Goal: Task Accomplishment & Management: Manage account settings

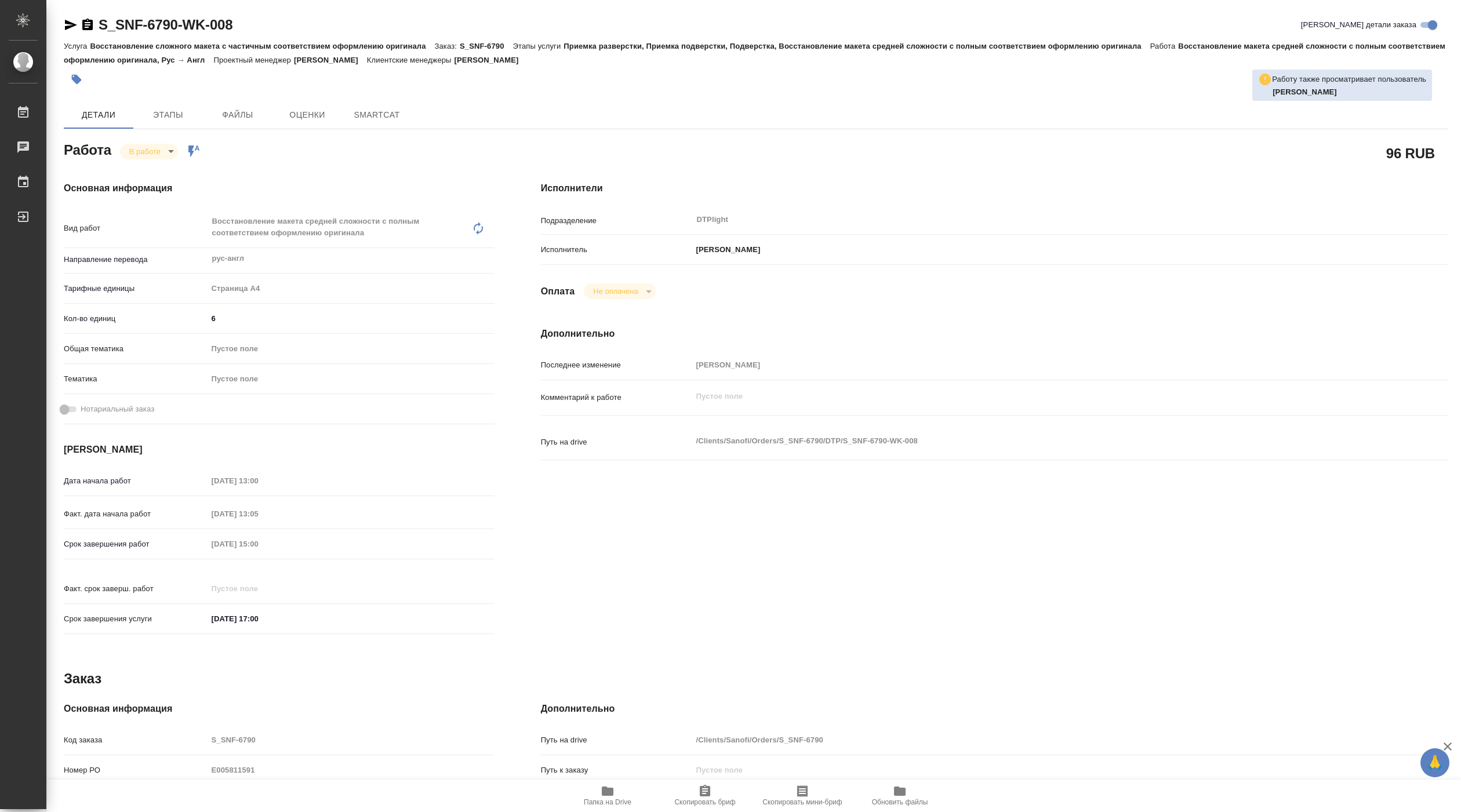
type textarea "x"
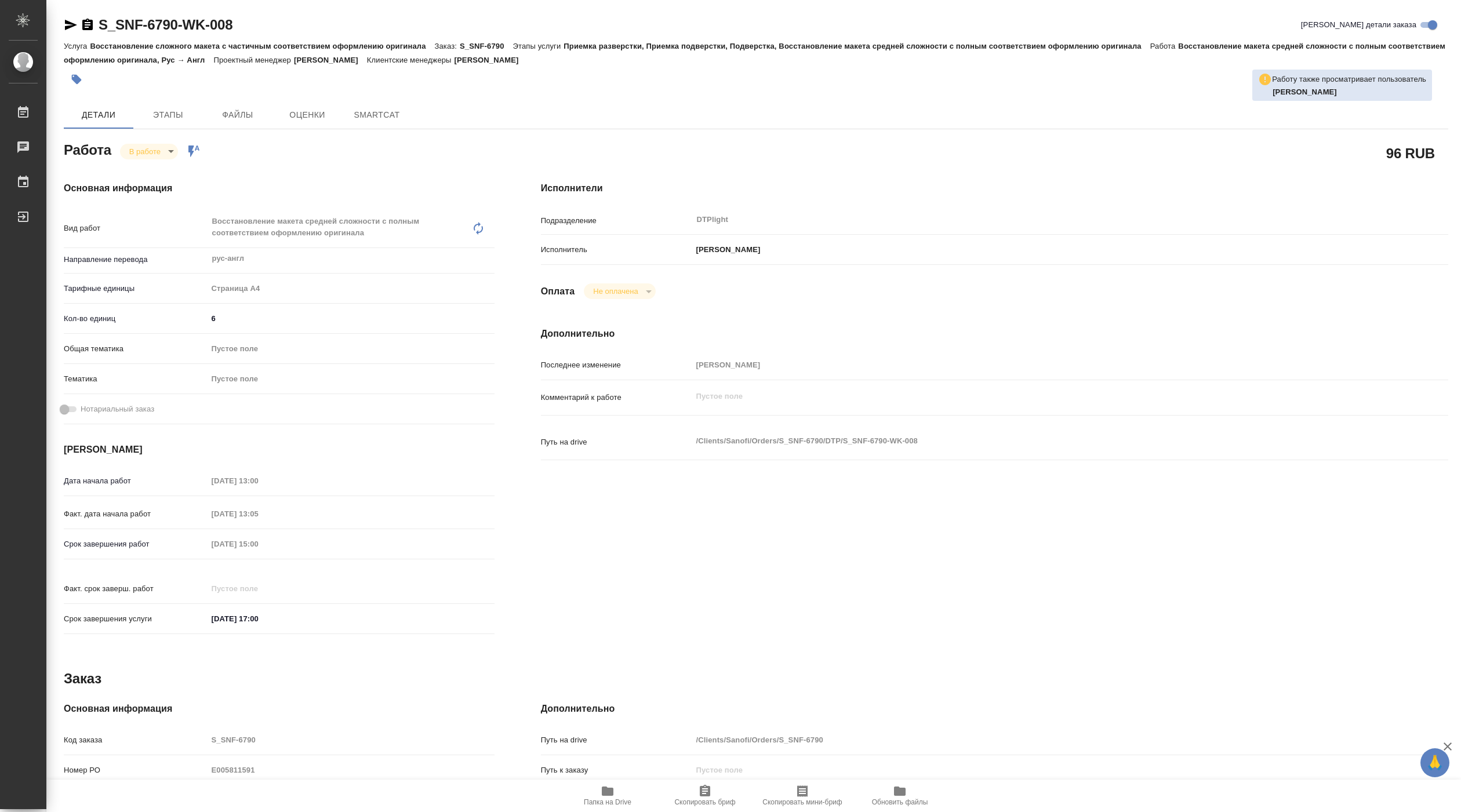
type textarea "x"
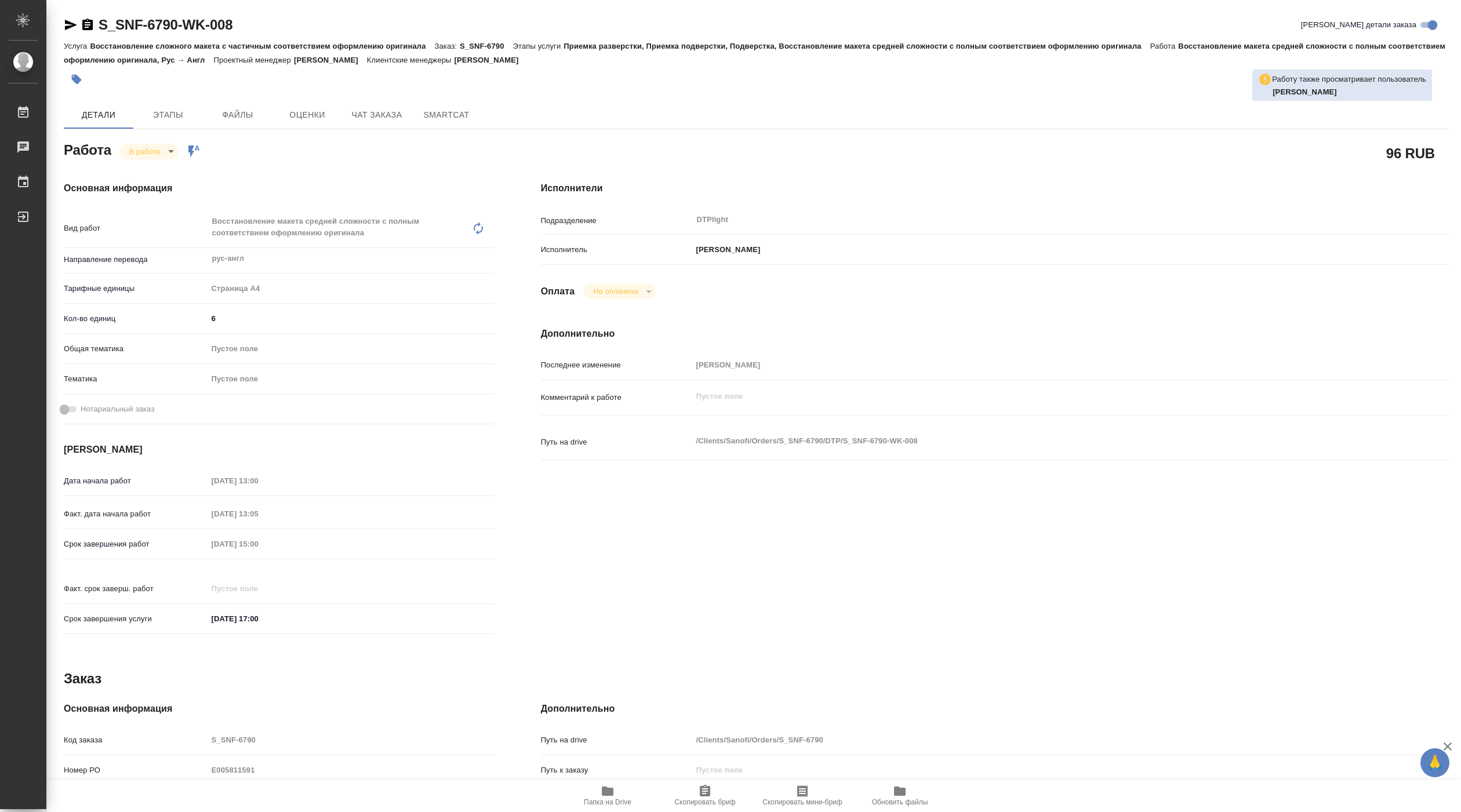
type textarea "x"
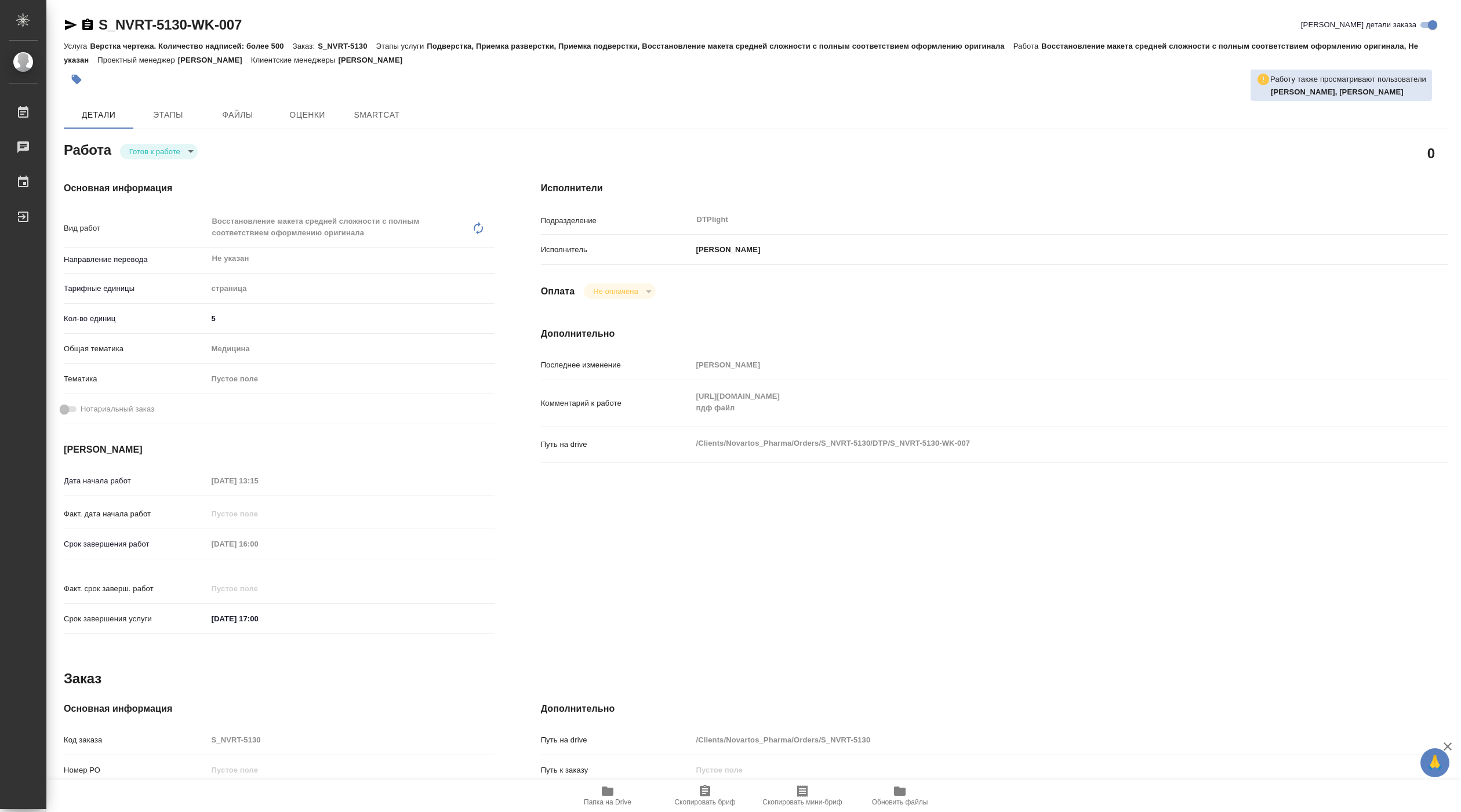
type textarea "x"
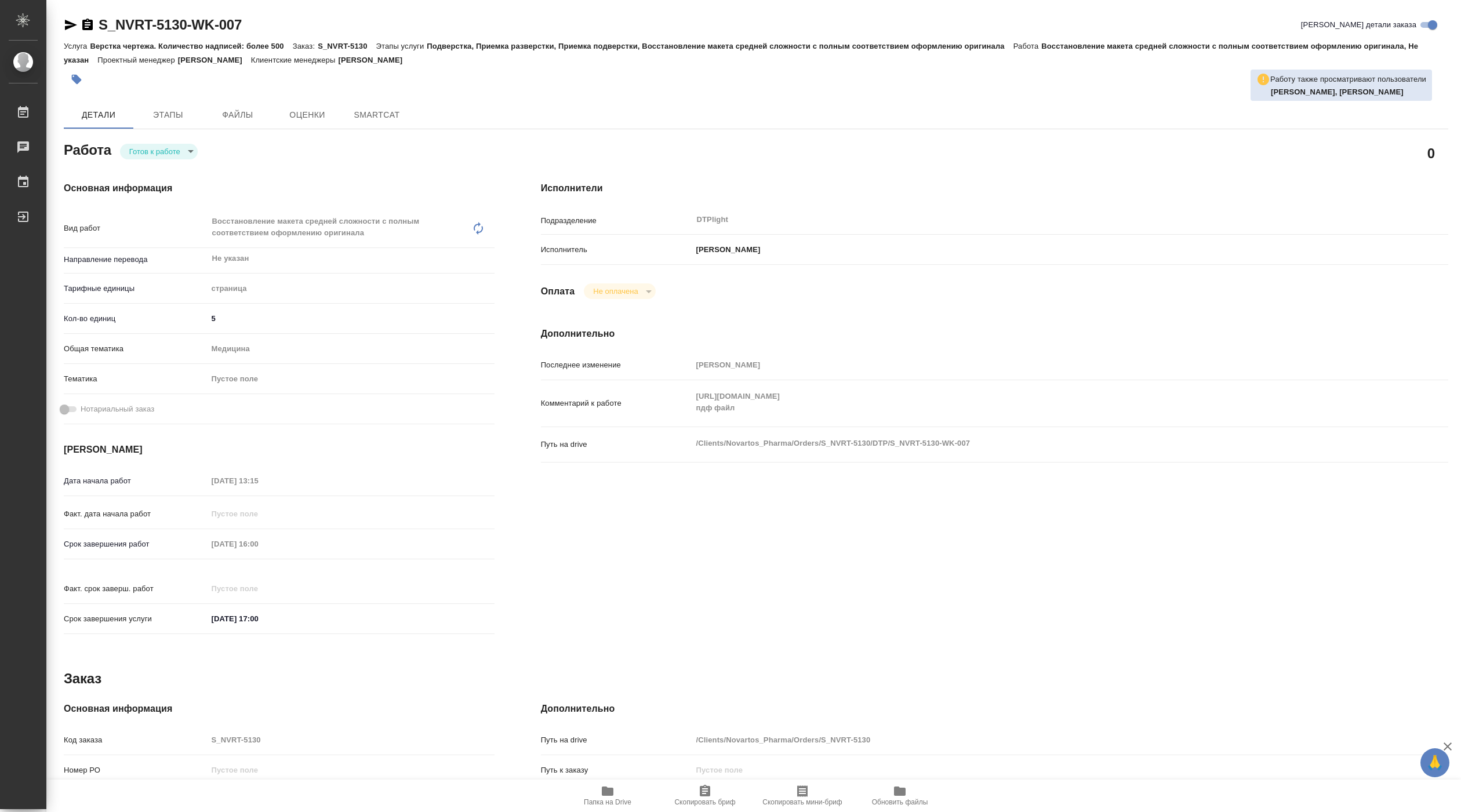
type textarea "x"
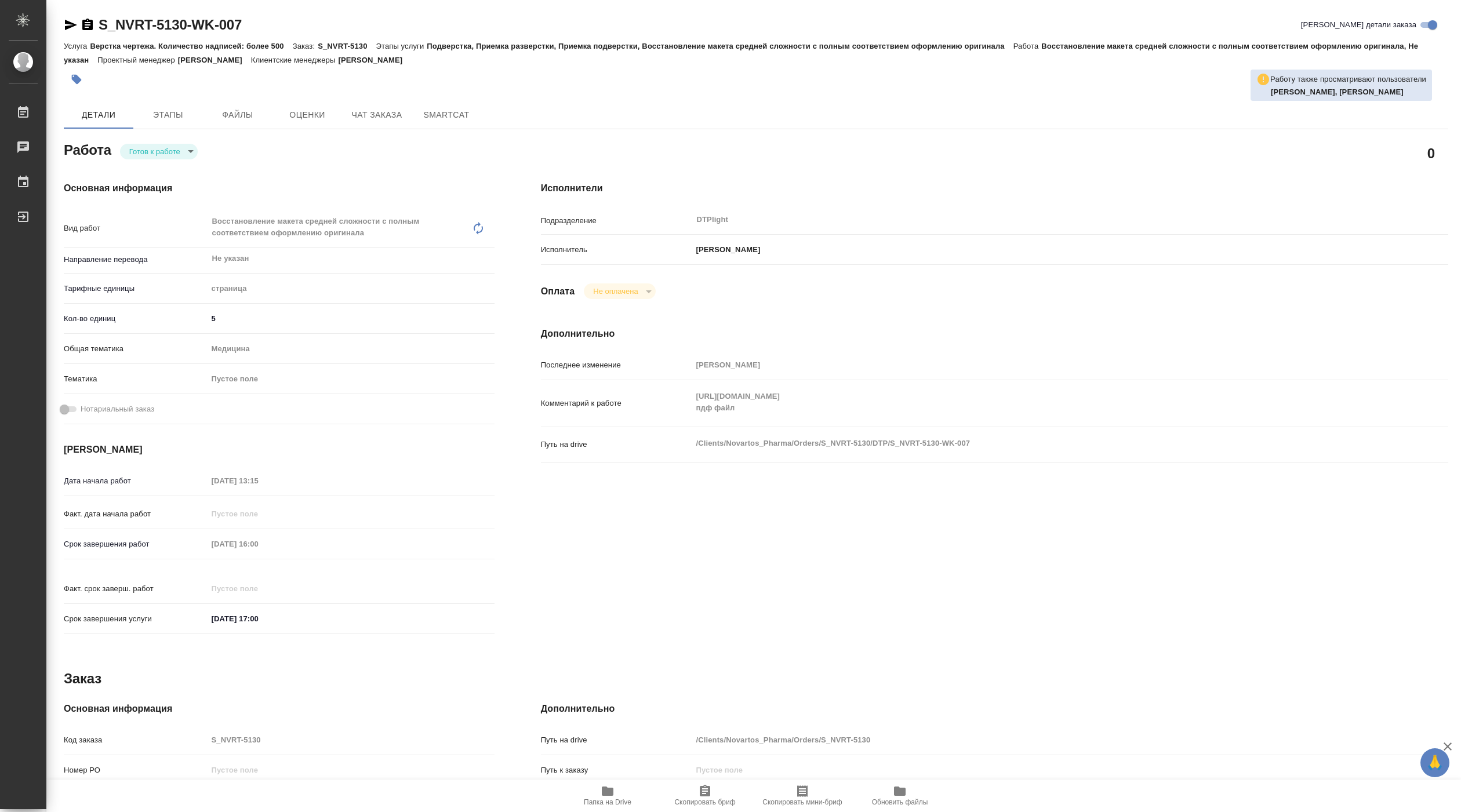
type textarea "x"
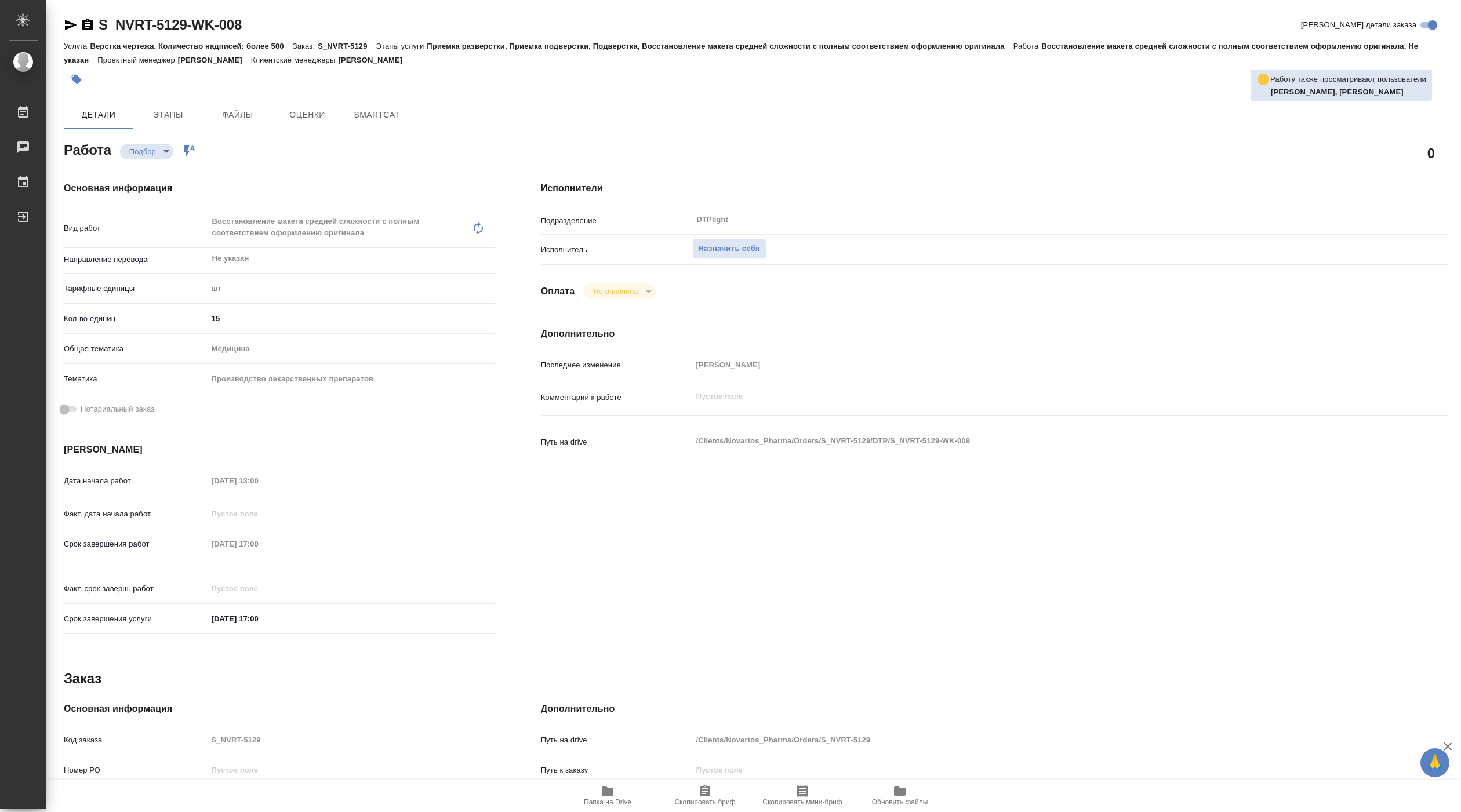
type textarea "x"
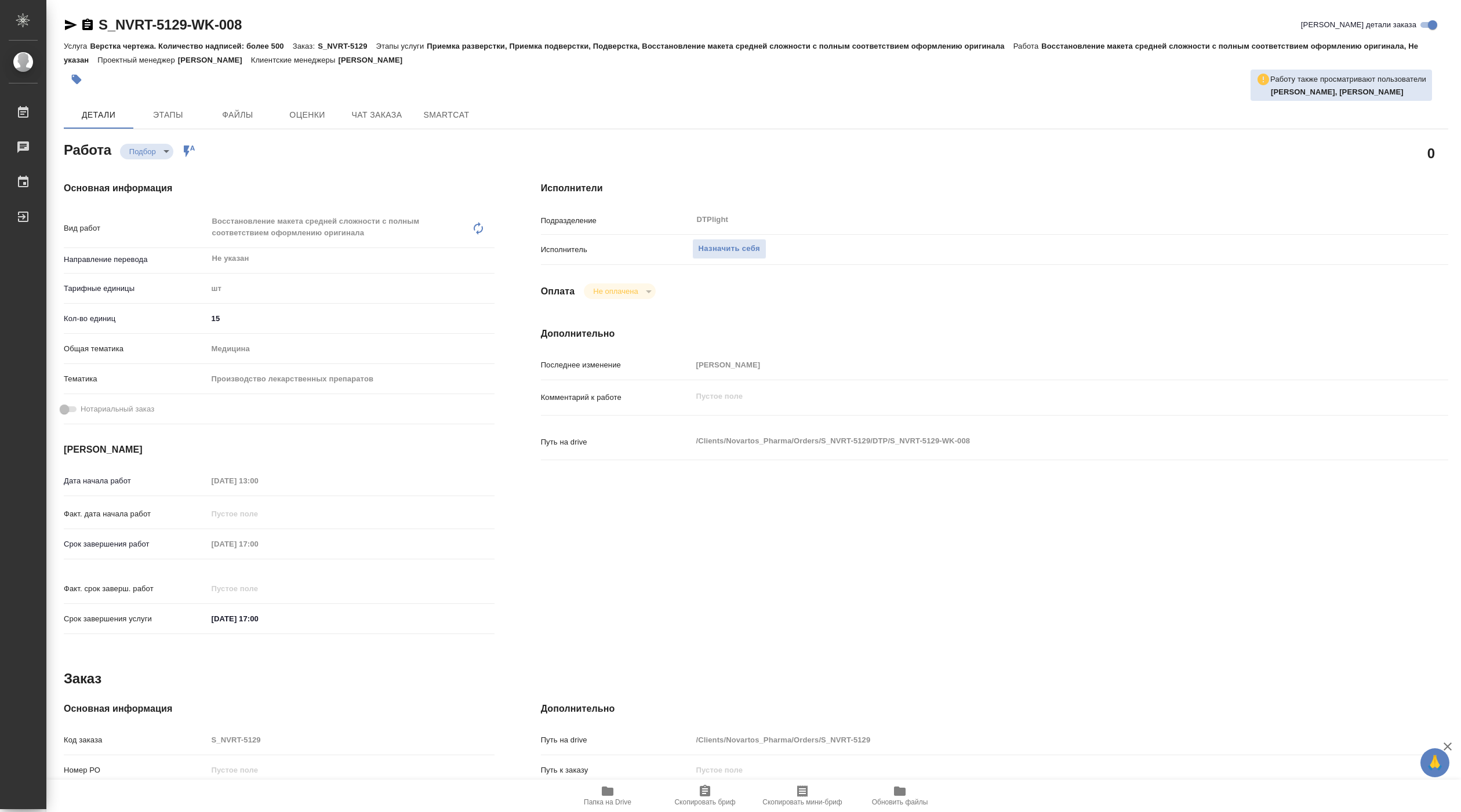
type textarea "x"
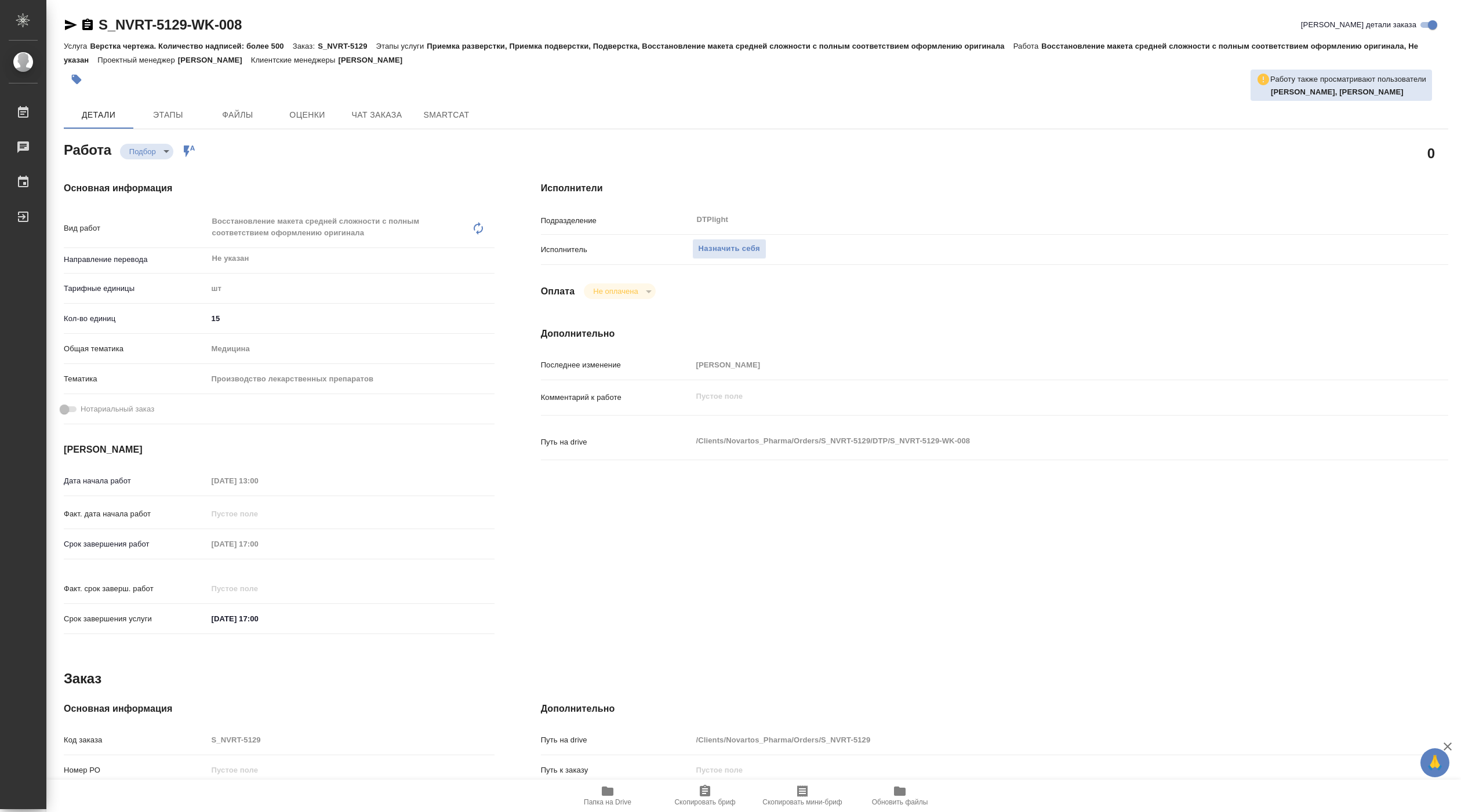
click at [625, 798] on span "Папка на Drive" at bounding box center [607, 802] width 48 height 8
type textarea "x"
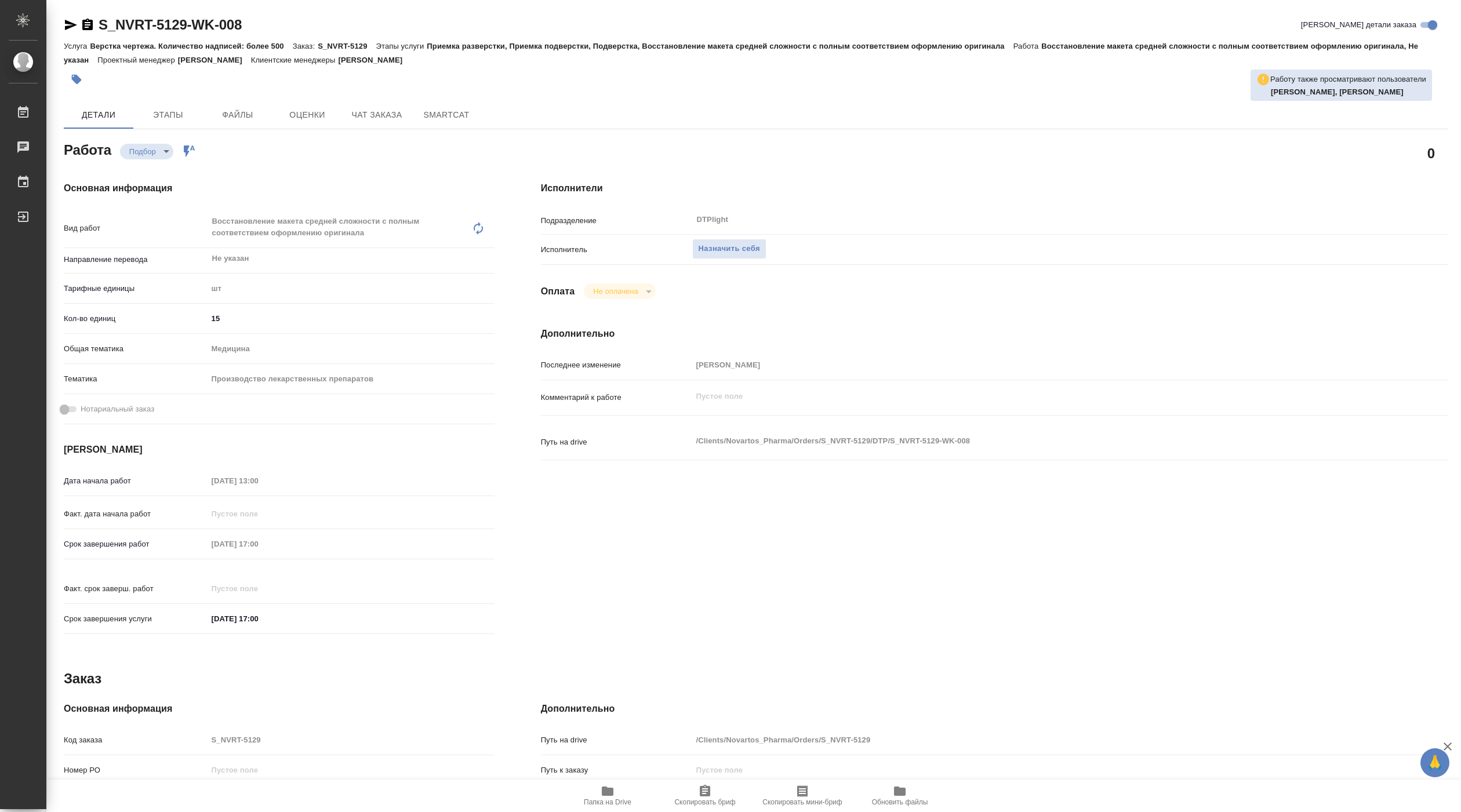
type textarea "x"
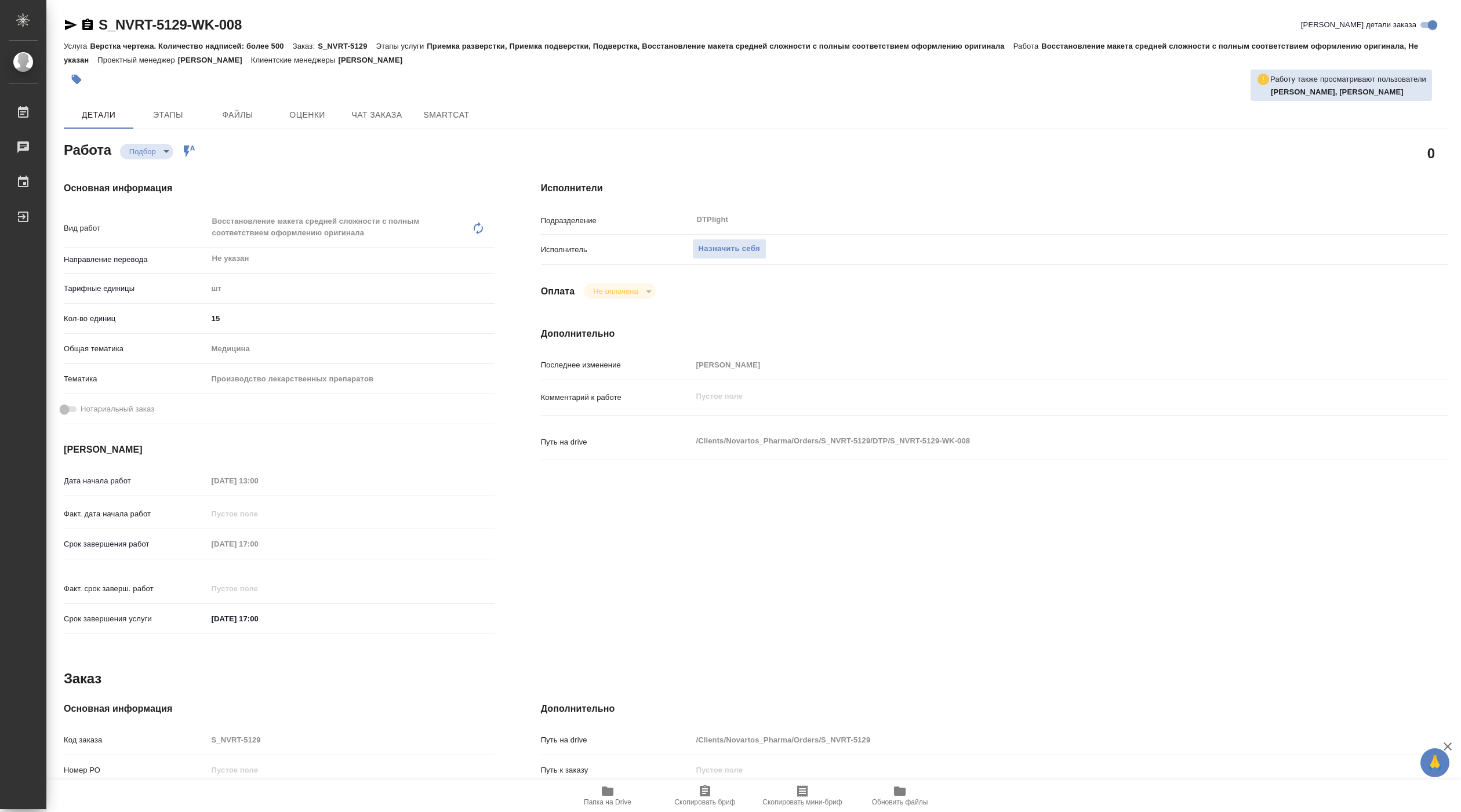
type textarea "x"
click at [724, 254] on span "Назначить себя" at bounding box center [729, 249] width 62 height 13
type textarea "x"
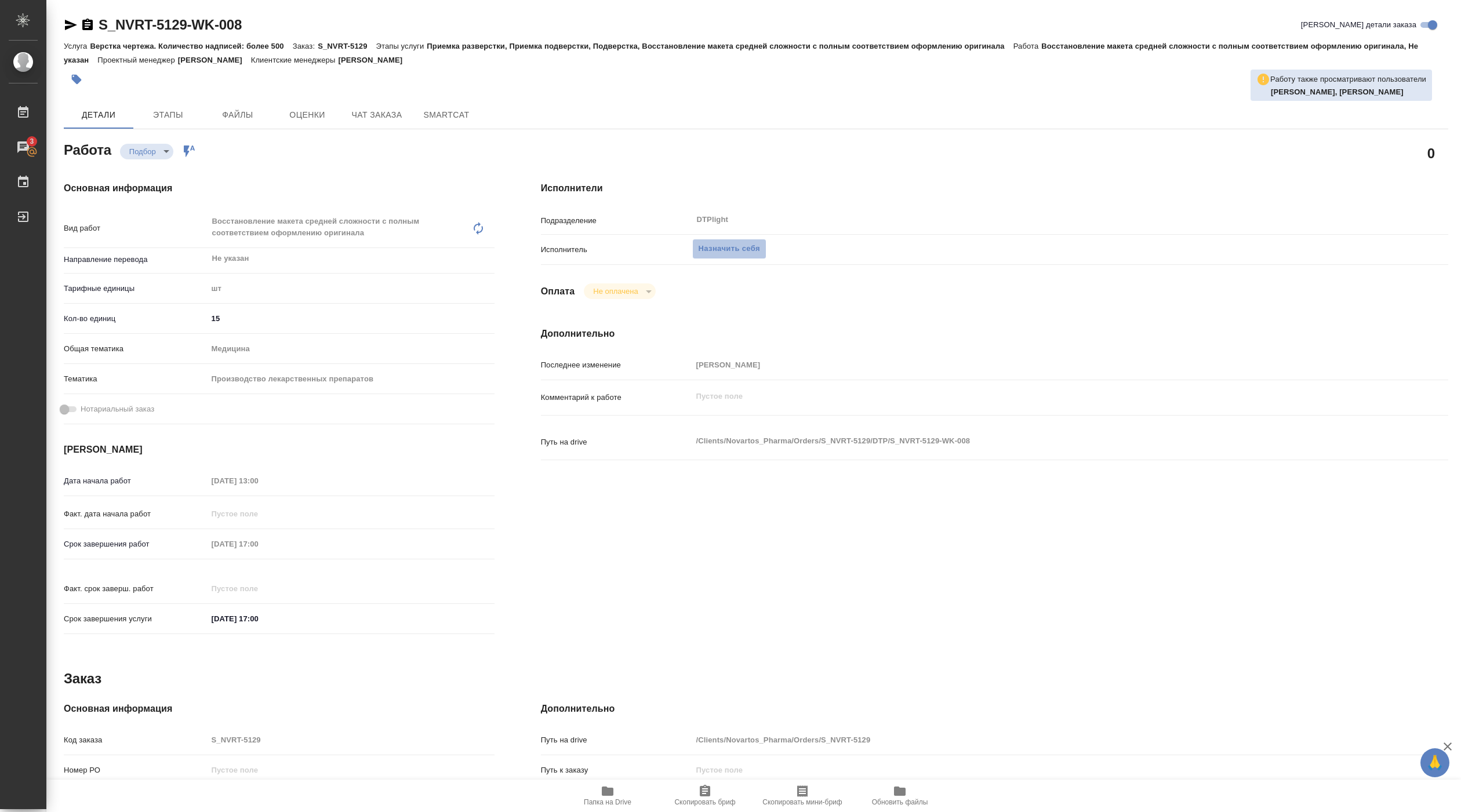
type textarea "x"
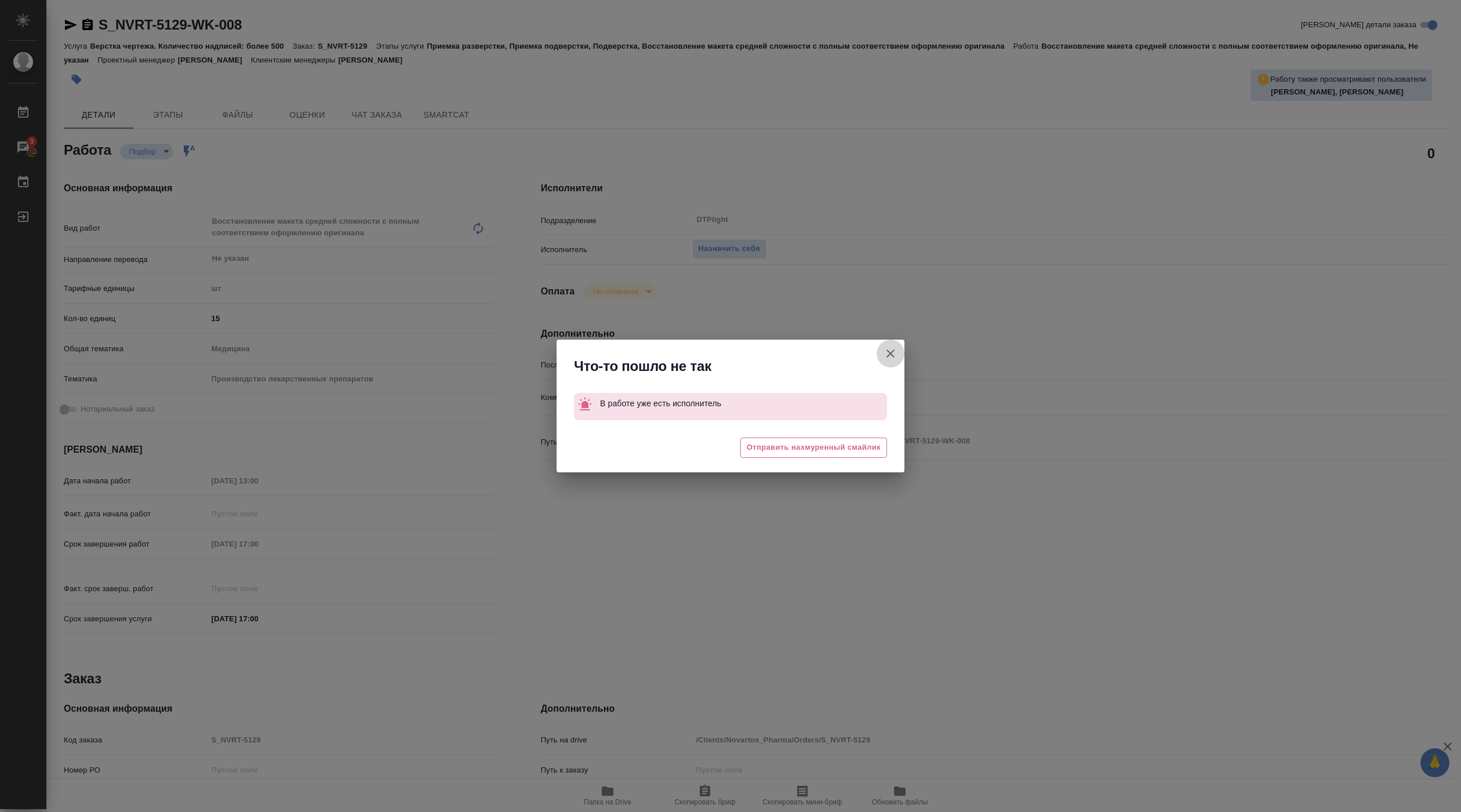
click at [898, 344] on button "[PERSON_NAME] детали заказа" at bounding box center [890, 353] width 28 height 28
type textarea "x"
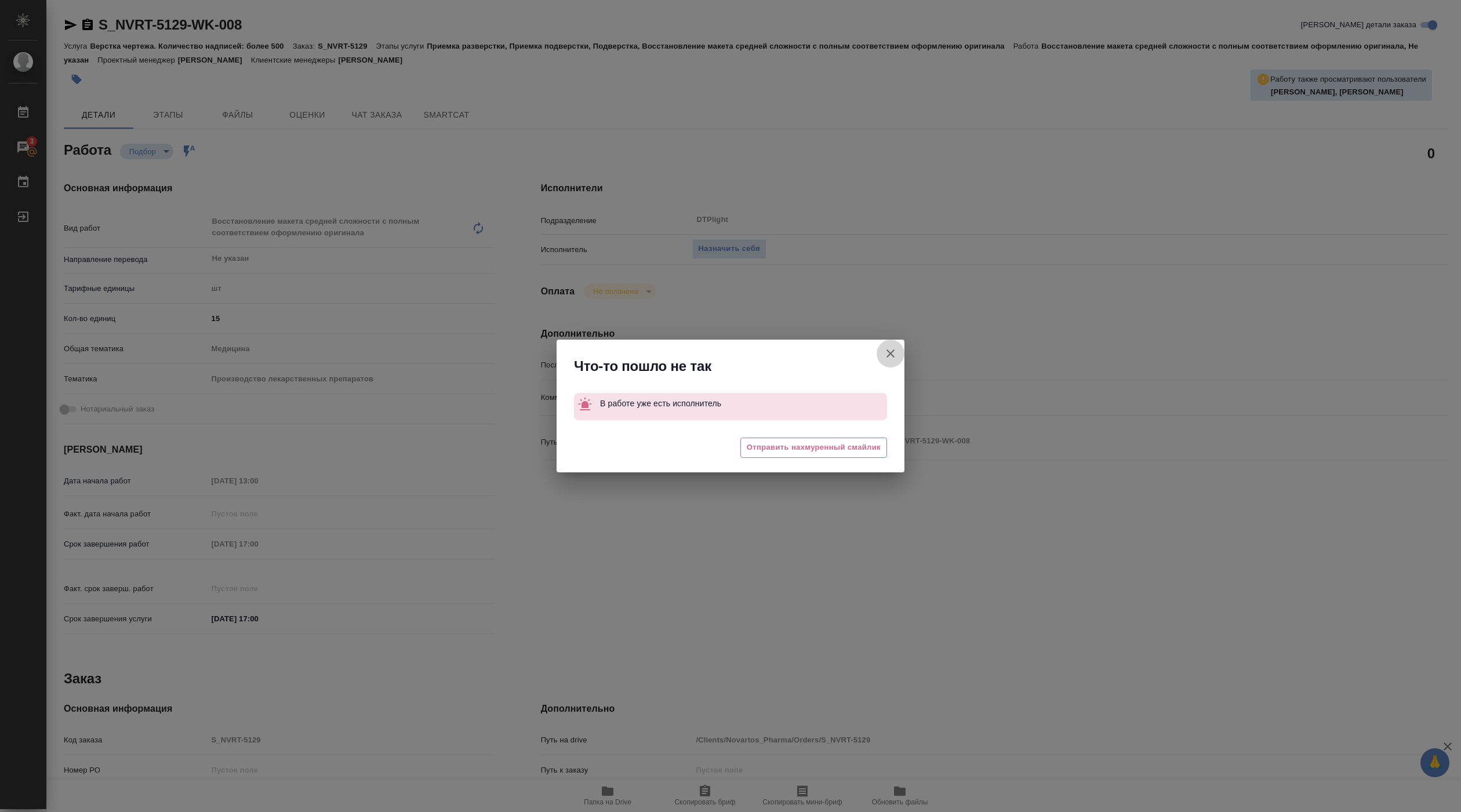
type textarea "x"
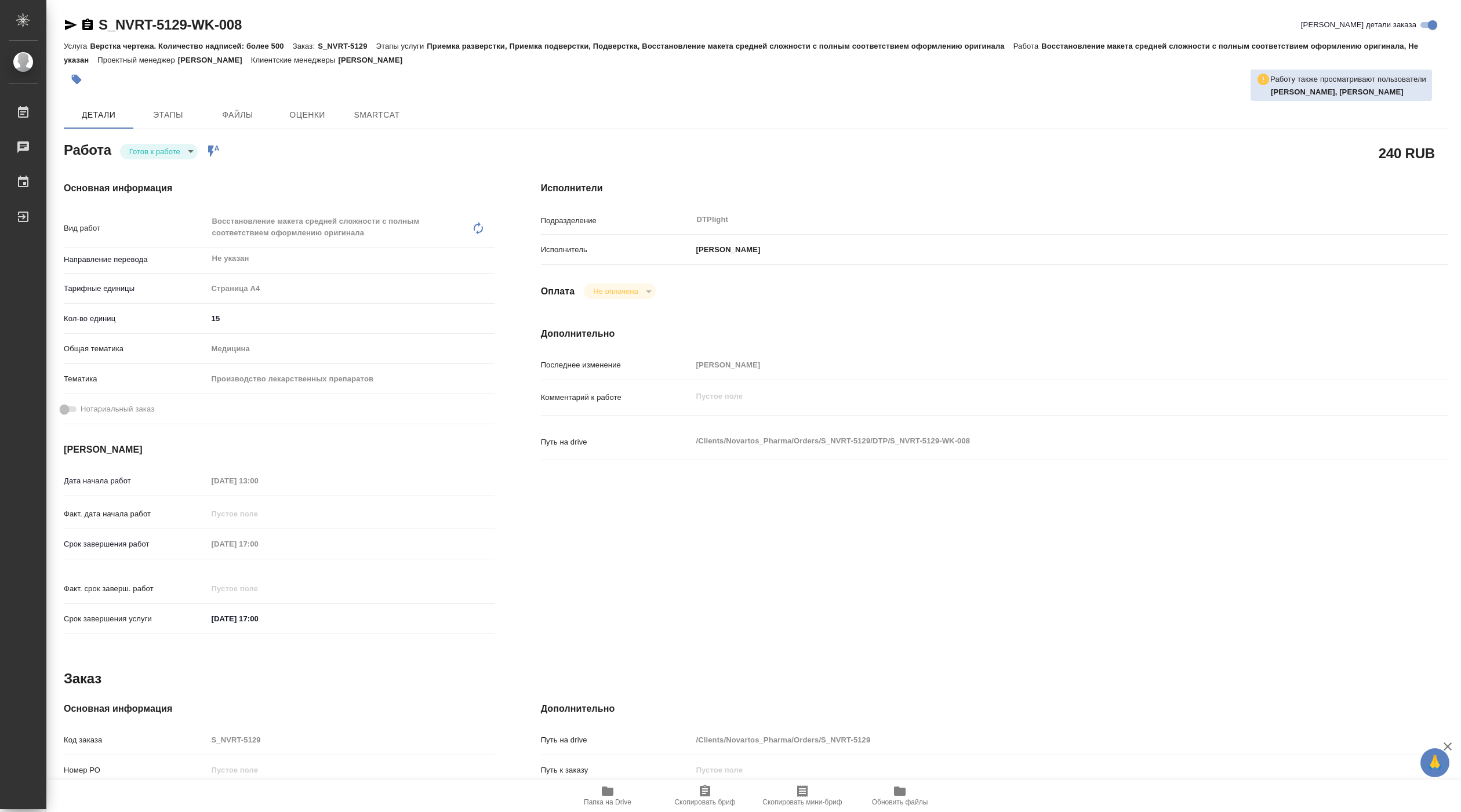
type textarea "x"
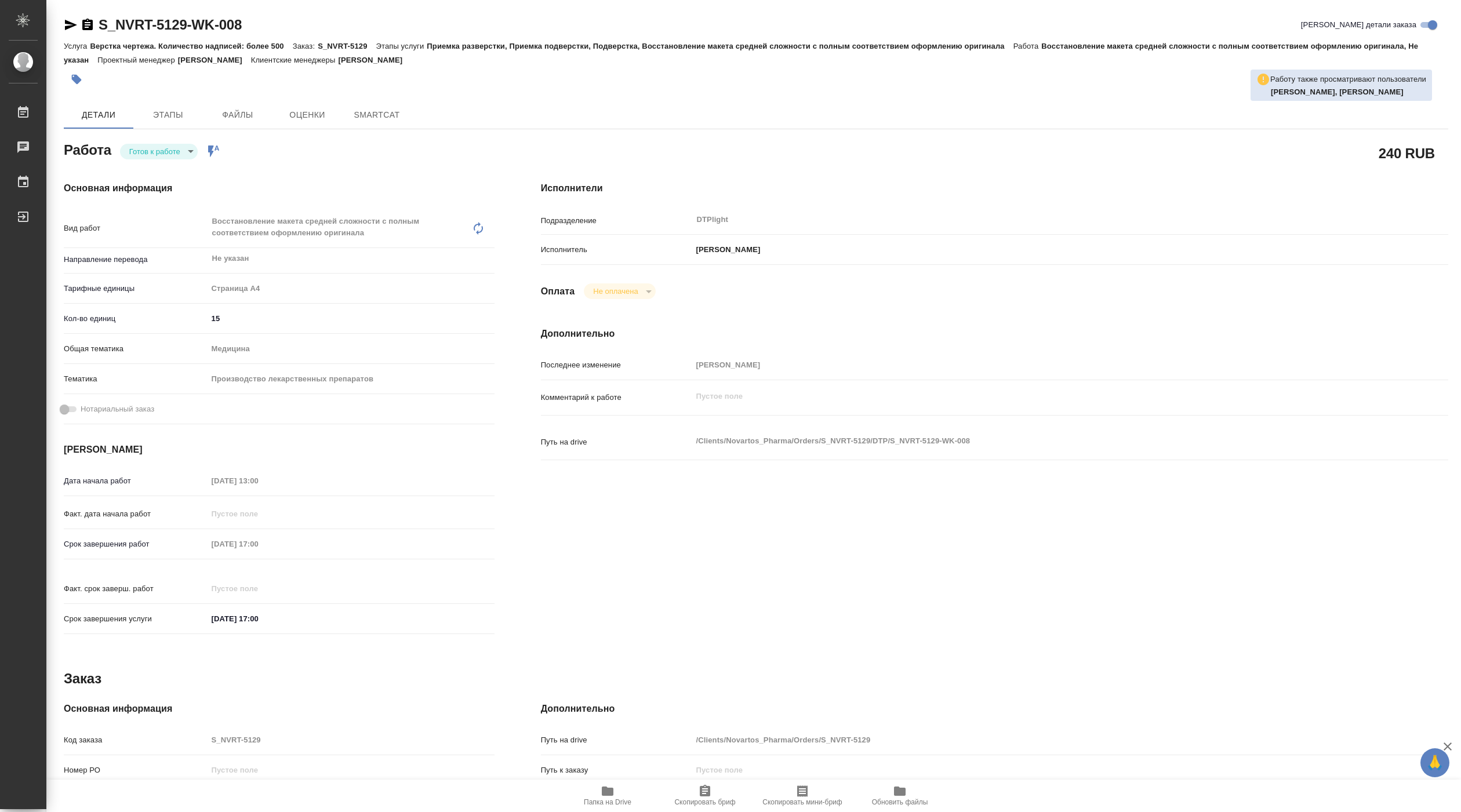
type textarea "x"
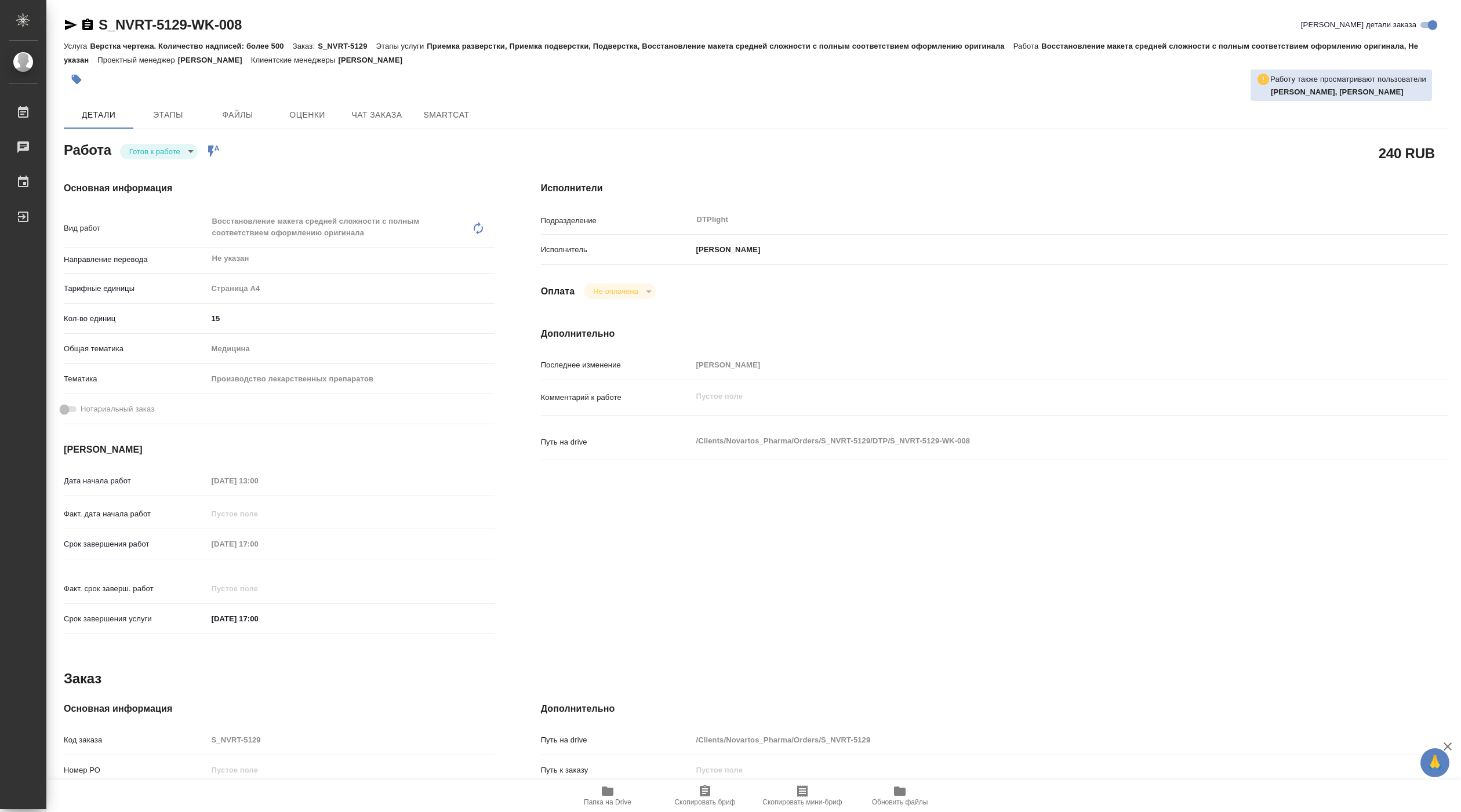
type textarea "x"
